Goal: Communication & Community: Ask a question

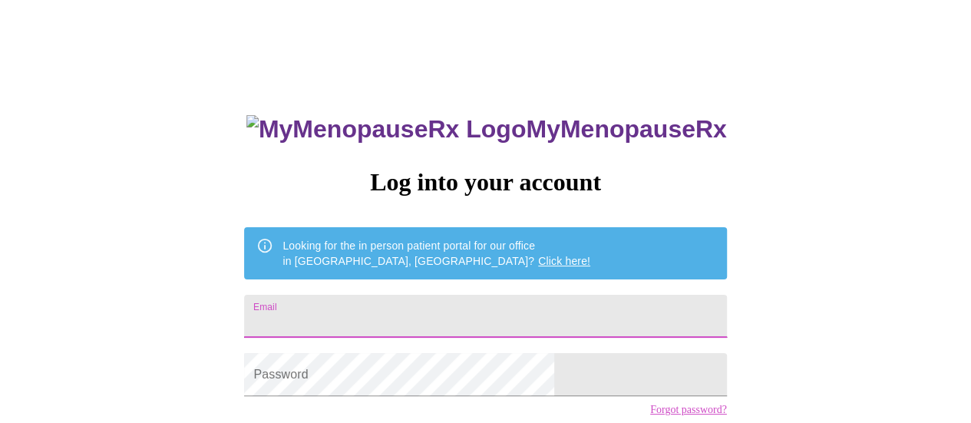
type input "[EMAIL_ADDRESS][DOMAIN_NAME]"
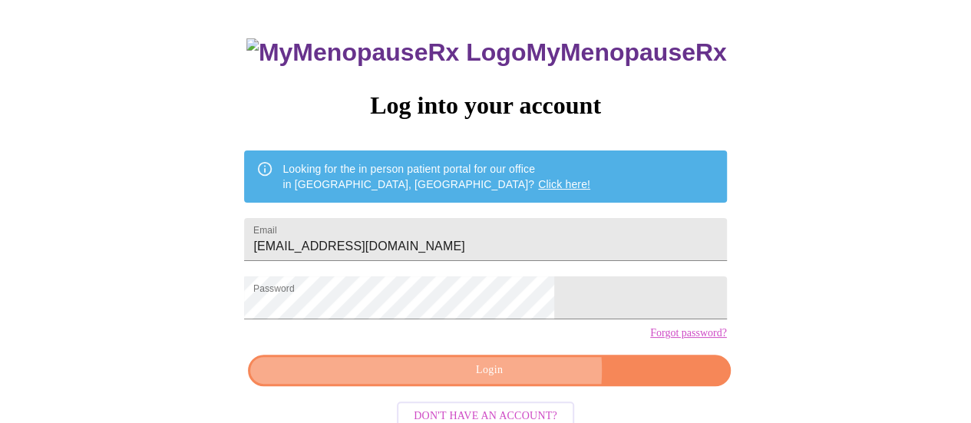
click at [511, 380] on span "Login" at bounding box center [489, 370] width 447 height 19
click at [511, 397] on div "MyMenopauseRx Log into your account Looking for the in person patient portal fo…" at bounding box center [485, 225] width 513 height 423
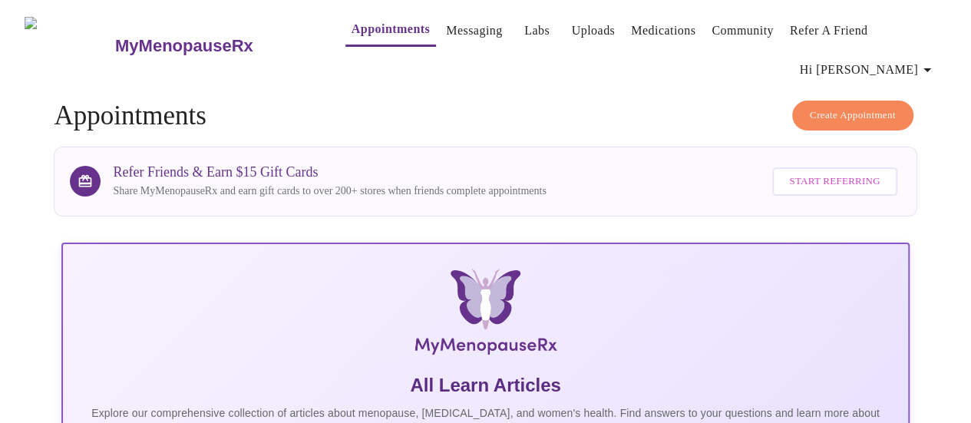
click at [453, 28] on link "Messaging" at bounding box center [474, 30] width 56 height 21
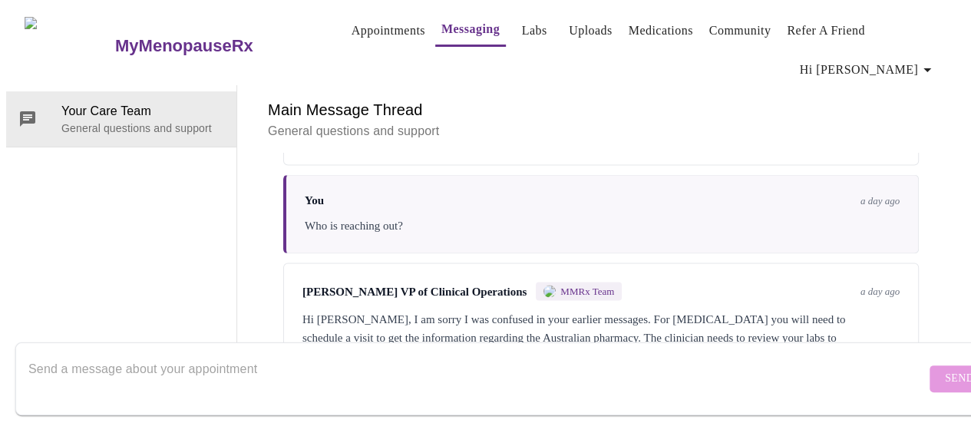
scroll to position [1512, 0]
click at [293, 368] on textarea "Send a message about your appointment" at bounding box center [477, 378] width 898 height 49
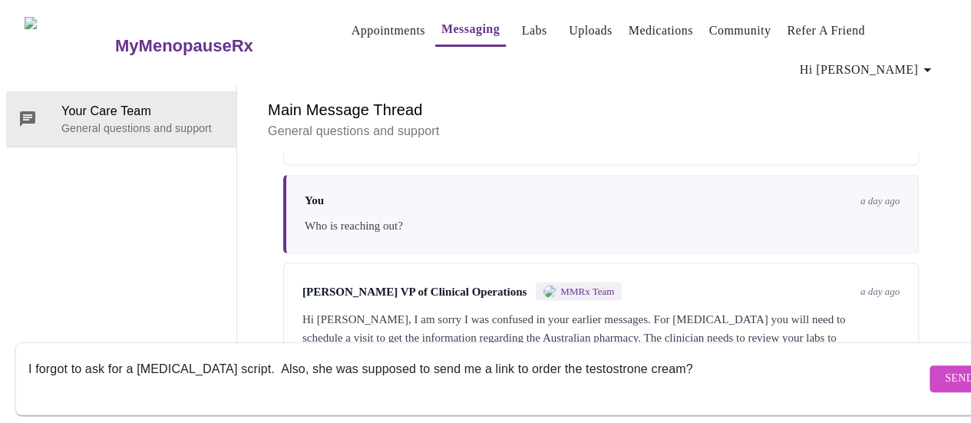
type textarea "I forgot to ask for a [MEDICAL_DATA] script. Also, she was supposed to send me …"
click at [945, 369] on span "Send" at bounding box center [959, 378] width 29 height 19
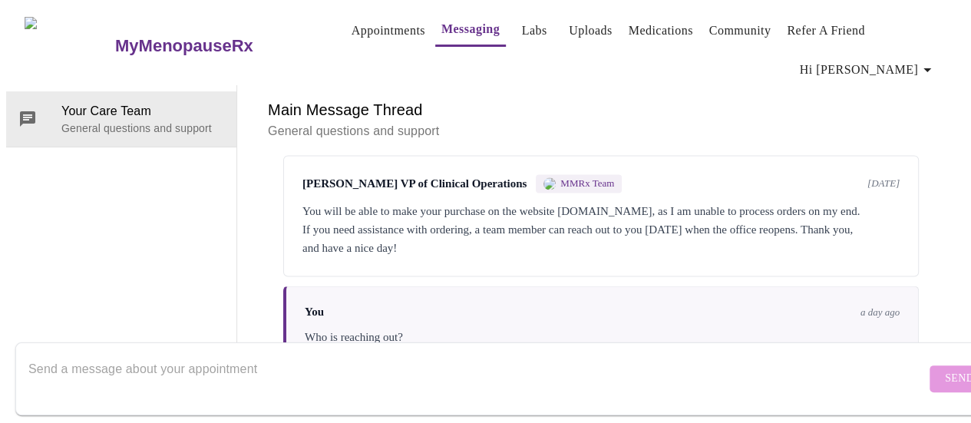
scroll to position [1373, 0]
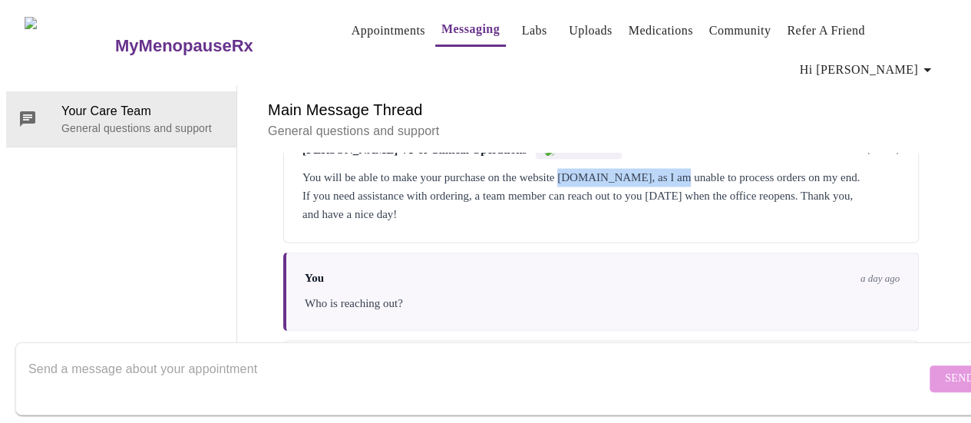
drag, startPoint x: 576, startPoint y: 147, endPoint x: 711, endPoint y: 147, distance: 135.1
click at [711, 168] on div "You will be able to make your purchase on the website [DOMAIN_NAME], as I am un…" at bounding box center [601, 195] width 597 height 55
copy div "[DOMAIN_NAME]"
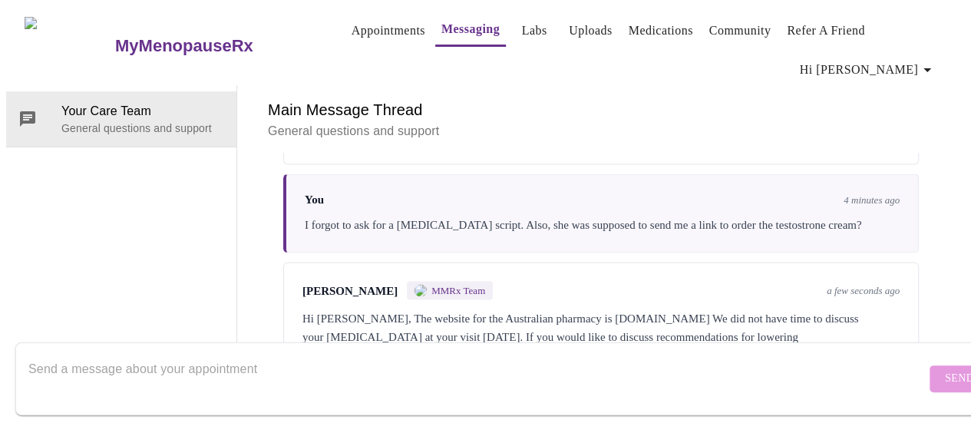
scroll to position [1737, 0]
drag, startPoint x: 561, startPoint y: 234, endPoint x: 631, endPoint y: 234, distance: 69.9
click at [631, 309] on div "Hi [PERSON_NAME], The website for the Australian pharmacy is [DOMAIN_NAME] We d…" at bounding box center [601, 336] width 597 height 55
copy div "[DOMAIN_NAME]"
click at [298, 359] on textarea "Send a message about your appointment" at bounding box center [477, 378] width 898 height 49
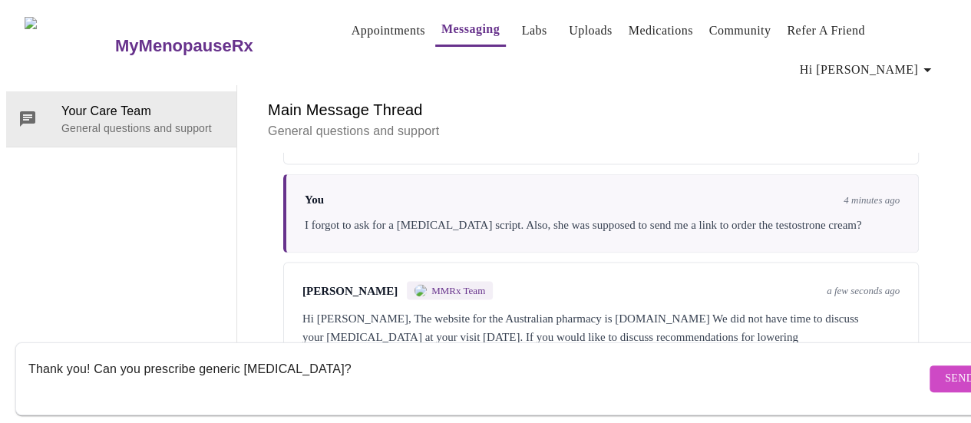
type textarea "Thank you! Can you prescribe generic [MEDICAL_DATA]?"
click at [945, 369] on span "Send" at bounding box center [959, 378] width 29 height 19
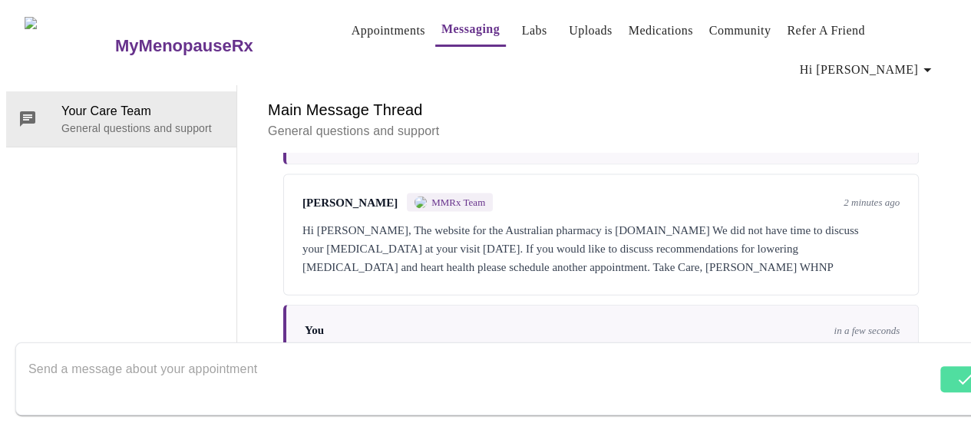
scroll to position [1828, 0]
click at [283, 357] on textarea "Send a message about your appointment" at bounding box center [477, 378] width 898 height 49
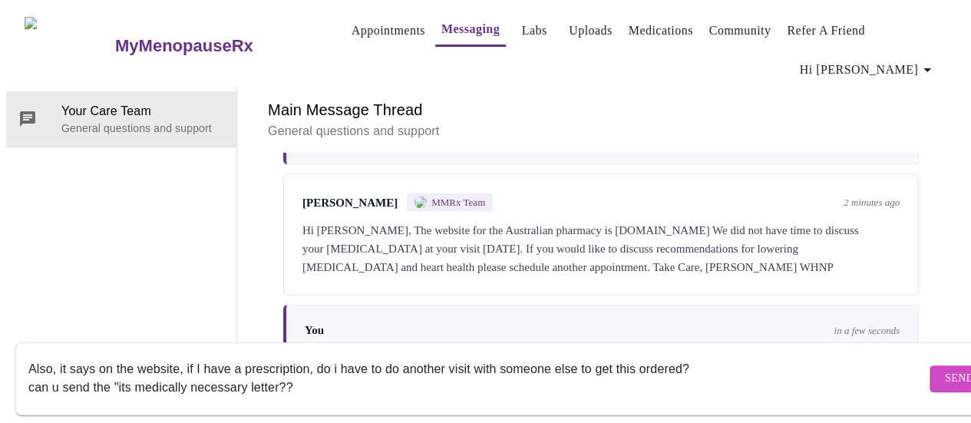
type textarea "Also, it says on the website, if I have a prescription, do i have to do another…"
click at [945, 369] on span "Send" at bounding box center [959, 378] width 29 height 19
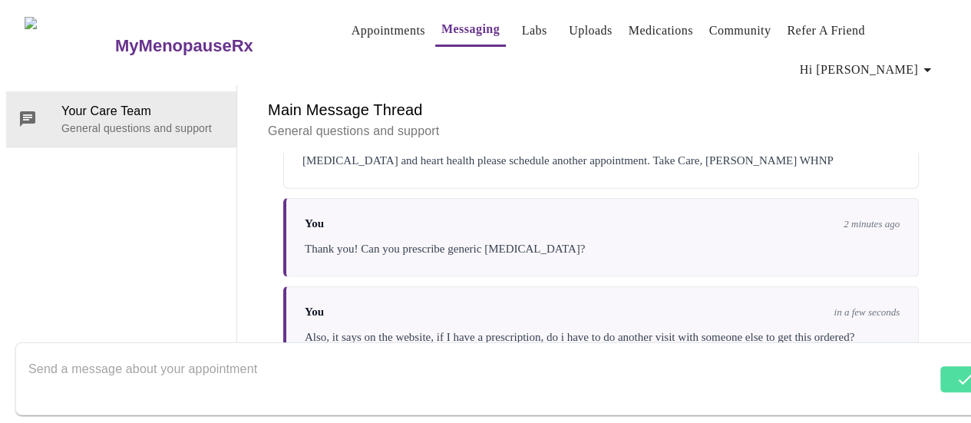
scroll to position [1939, 0]
